Goal: Task Accomplishment & Management: Manage account settings

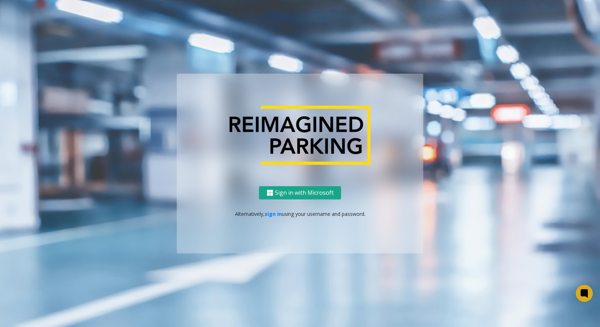
click at [323, 194] on button "Sign in with Microsoft" at bounding box center [300, 192] width 82 height 13
click at [272, 215] on link "sign in" at bounding box center [273, 213] width 17 height 7
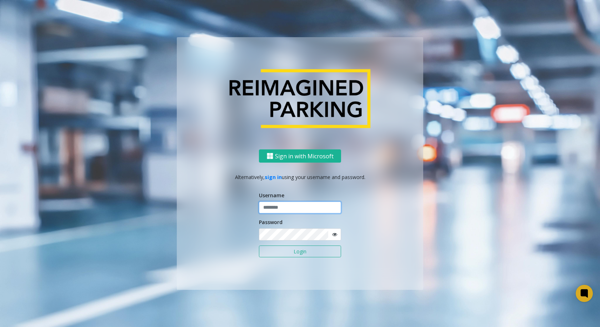
click at [275, 209] on input "text" at bounding box center [300, 207] width 82 height 12
type input "**********"
click at [259, 245] on button "Login" at bounding box center [300, 251] width 82 height 12
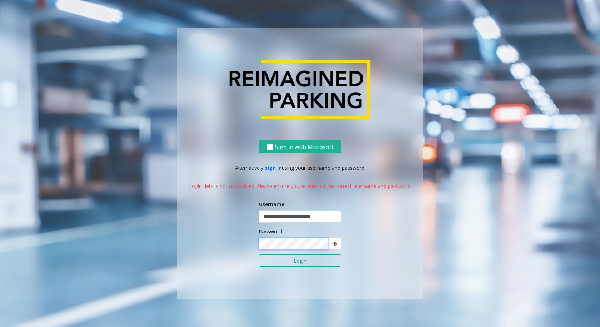
click at [259, 254] on button "Login" at bounding box center [300, 260] width 82 height 12
